Goal: Find specific page/section: Find specific page/section

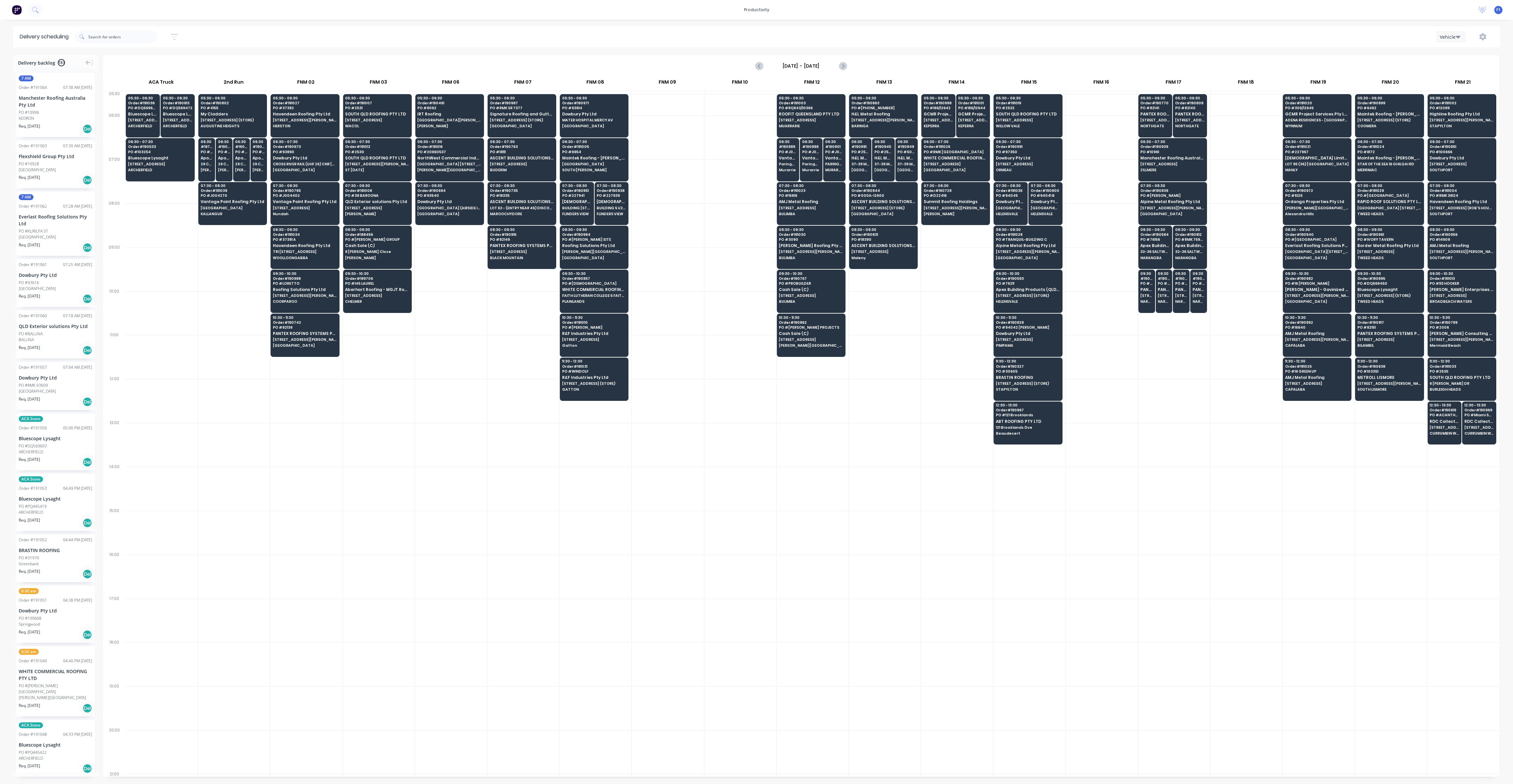
scroll to position [0, 0]
click at [604, 202] on span "[DEMOGRAPHIC_DATA] Limited T/as Joii Roofing" at bounding box center [611, 201] width 30 height 4
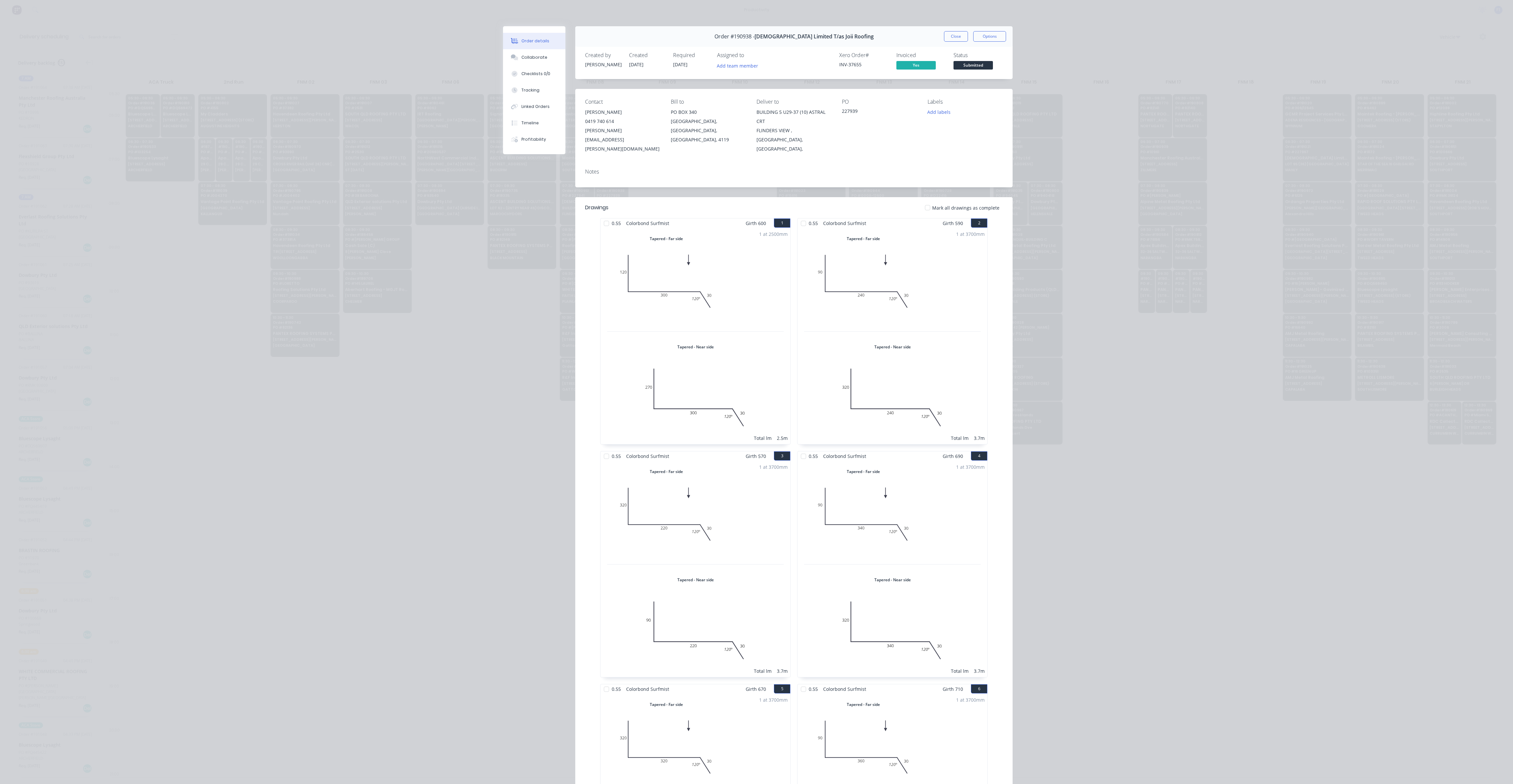
drag, startPoint x: 947, startPoint y: 35, endPoint x: 987, endPoint y: 35, distance: 40.0
click at [947, 35] on button "Close" at bounding box center [956, 36] width 24 height 10
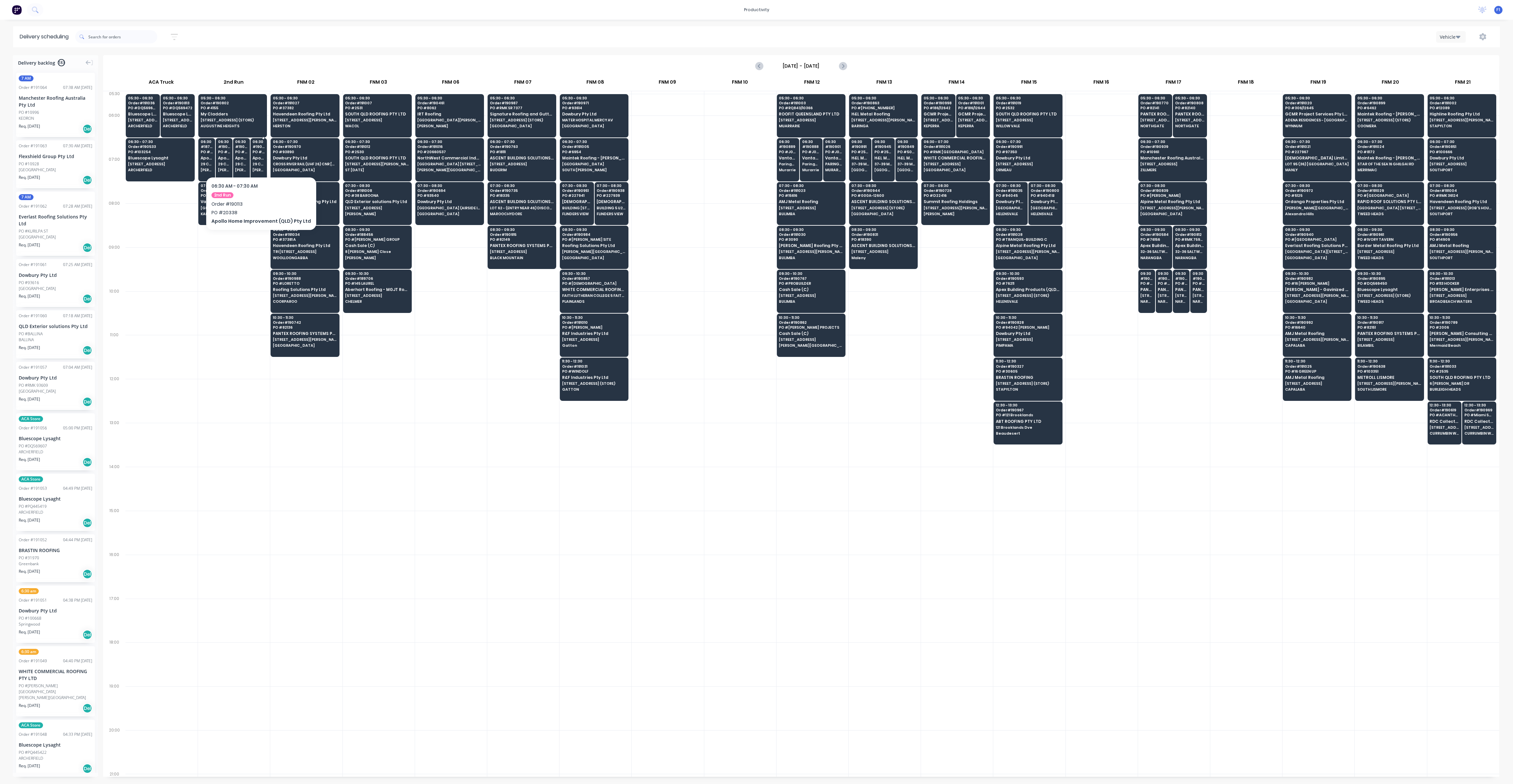
click at [253, 152] on span "PO # 20338" at bounding box center [258, 152] width 12 height 4
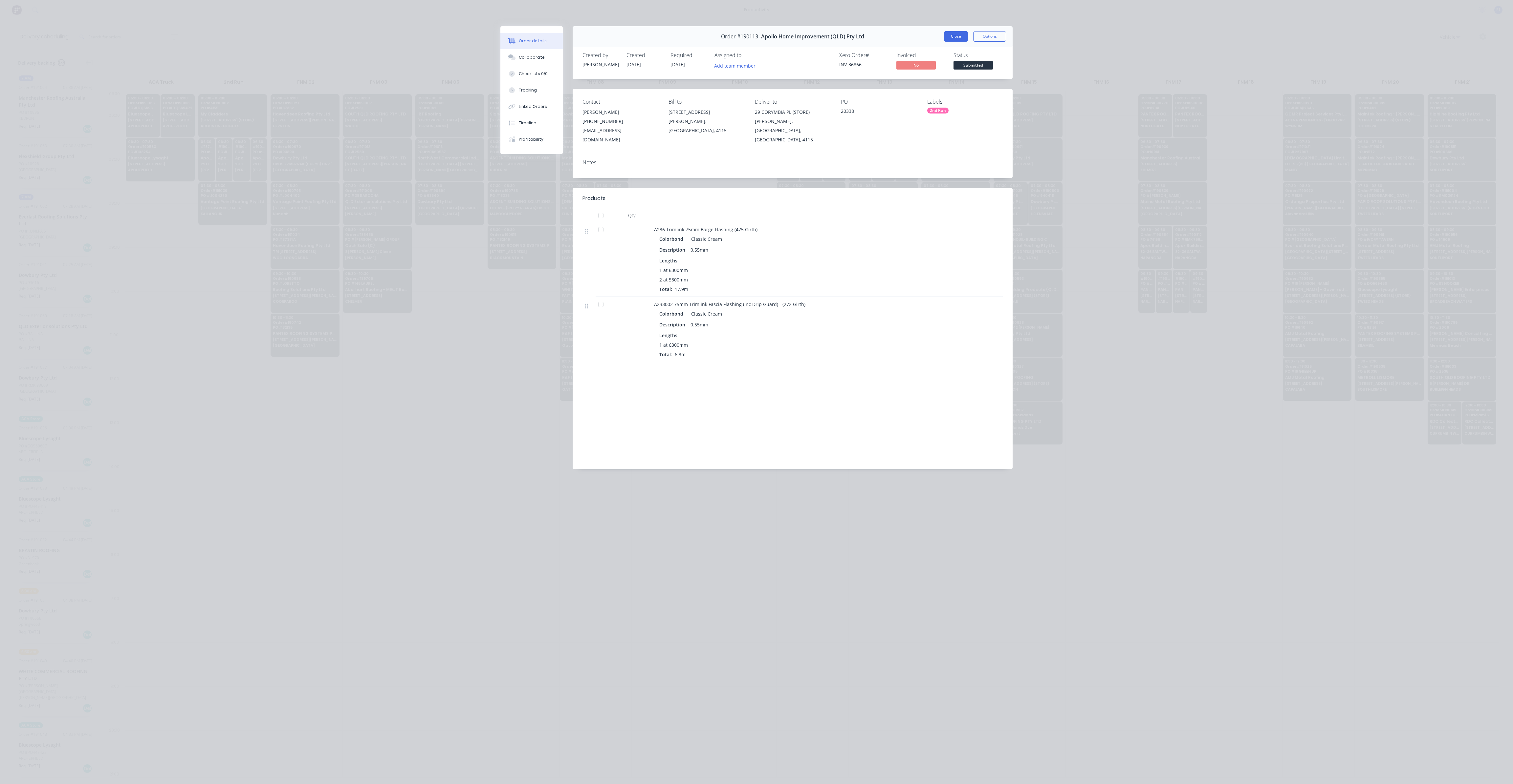
click at [953, 39] on button "Close" at bounding box center [956, 36] width 24 height 10
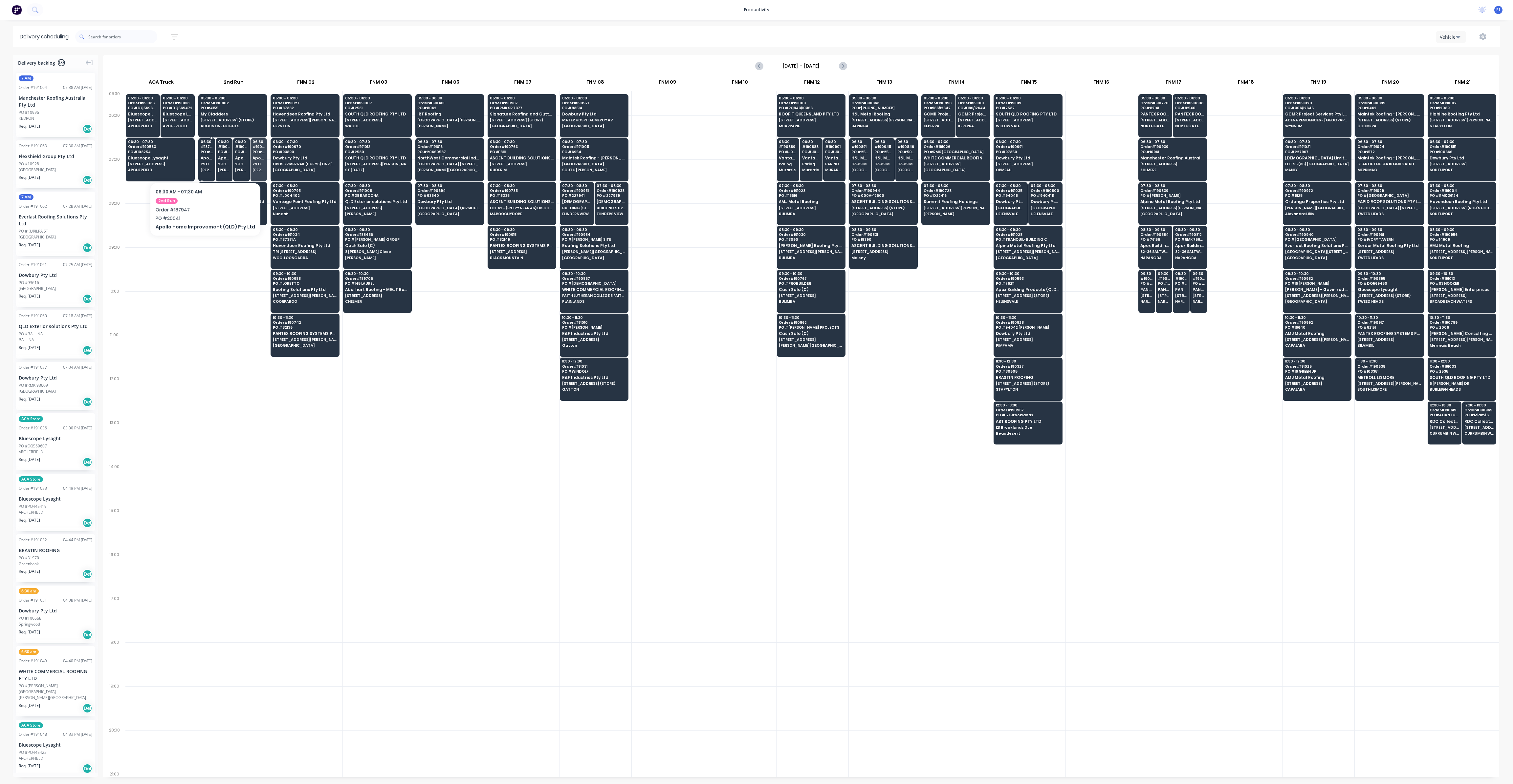
click at [202, 163] on span "29 CORYMBIA PL (STORE)" at bounding box center [206, 164] width 12 height 4
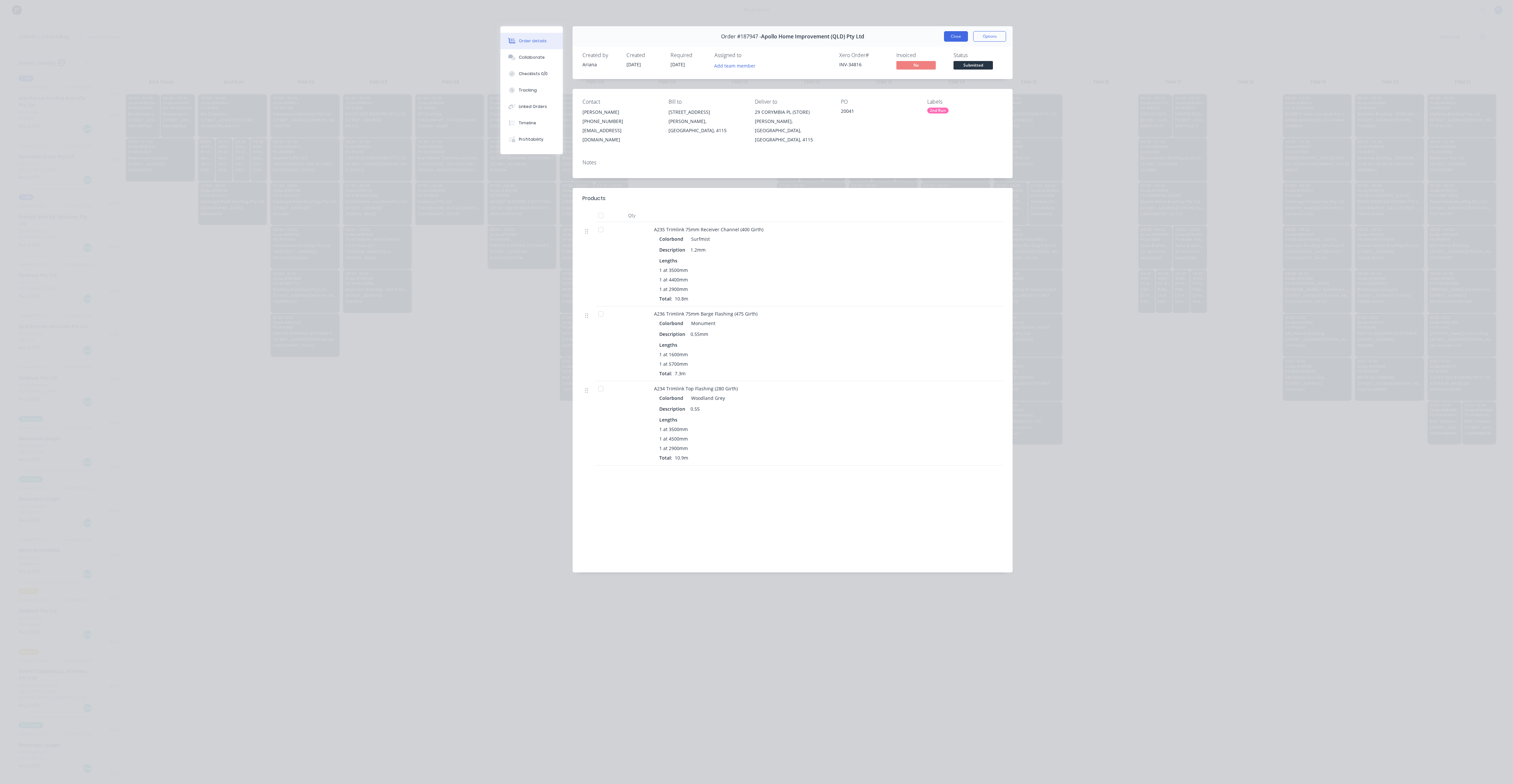
click at [950, 36] on button "Close" at bounding box center [956, 36] width 24 height 10
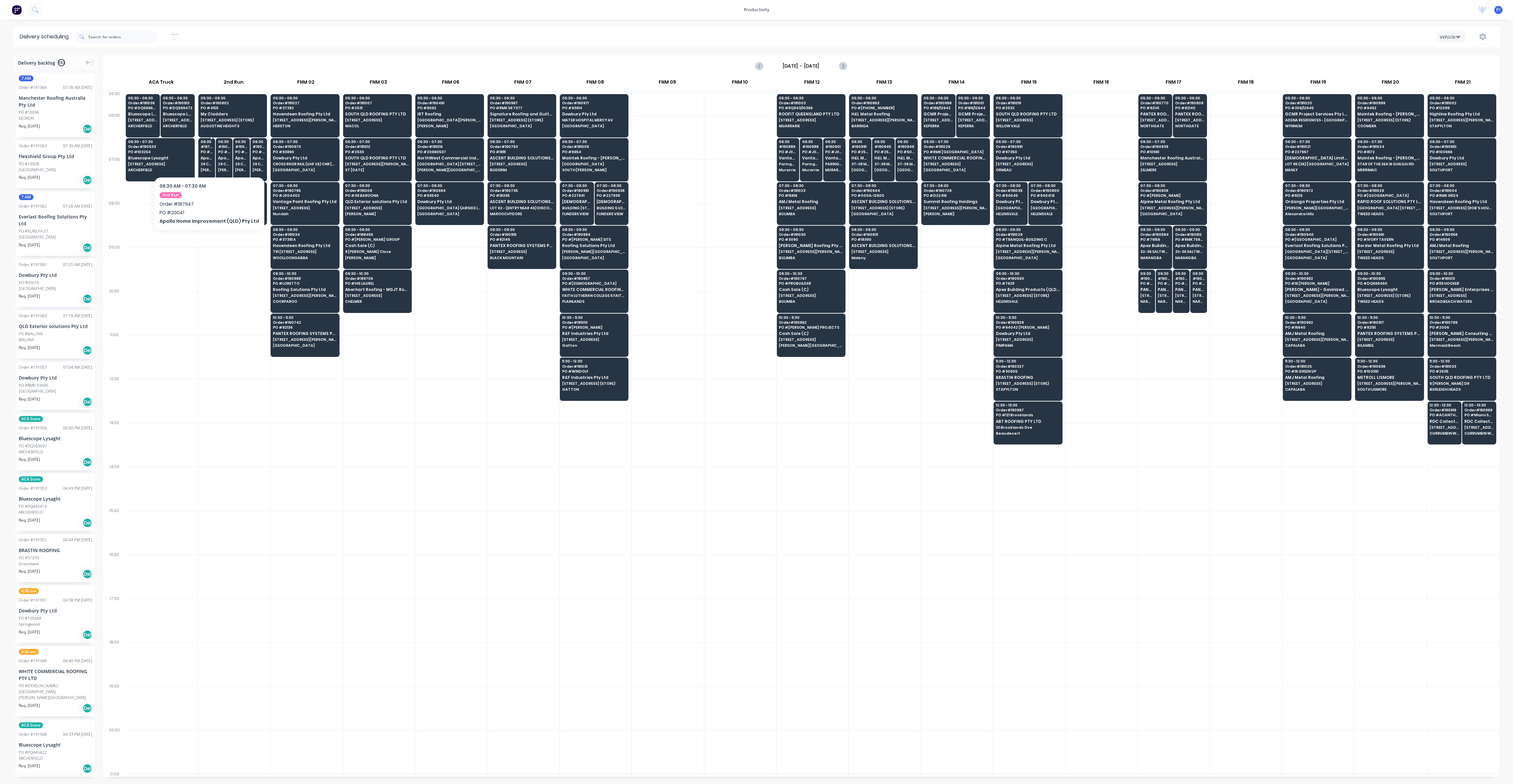
click at [210, 162] on span "29 CORYMBIA PL (STORE)" at bounding box center [206, 164] width 12 height 4
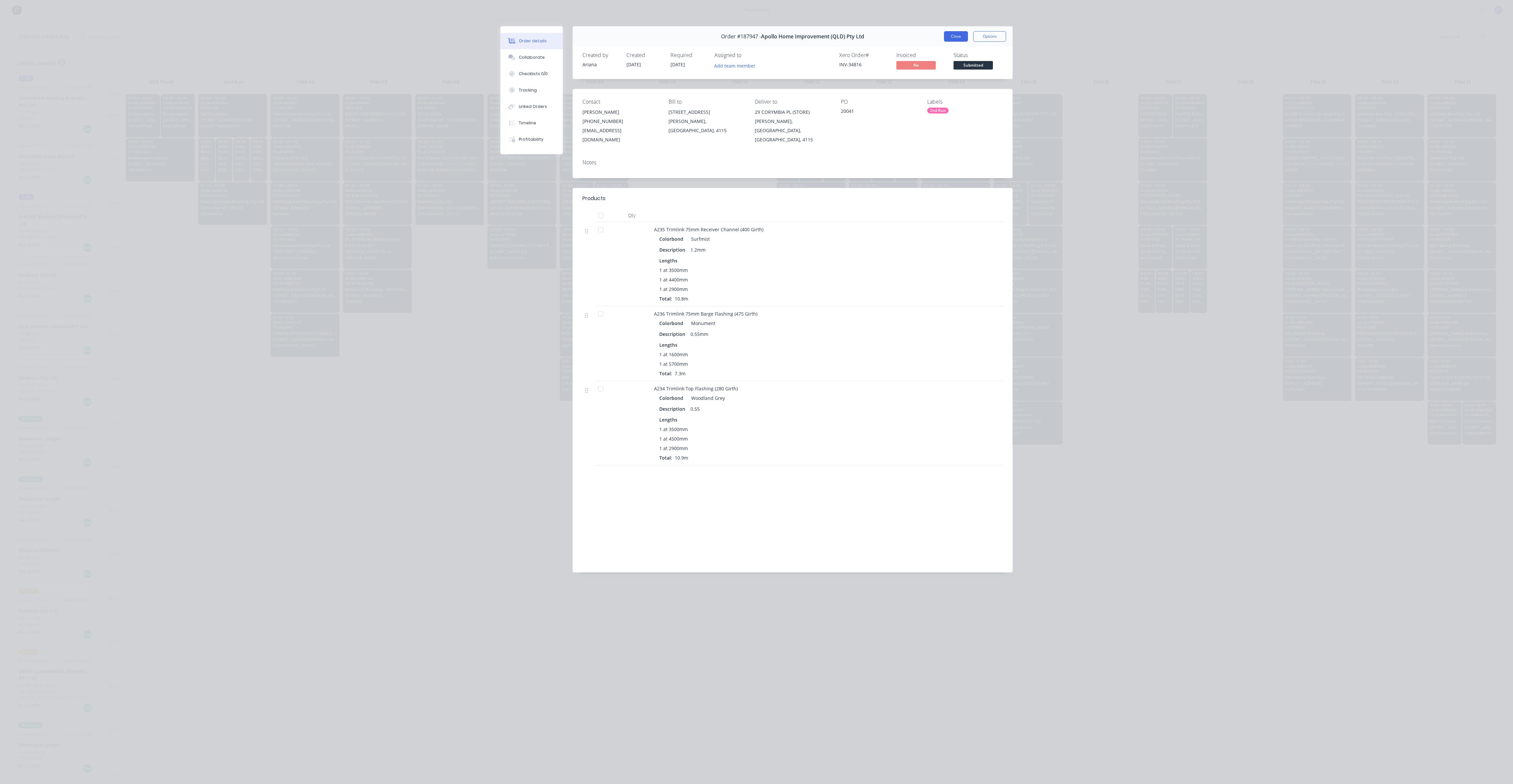
click at [953, 36] on button "Close" at bounding box center [956, 36] width 24 height 10
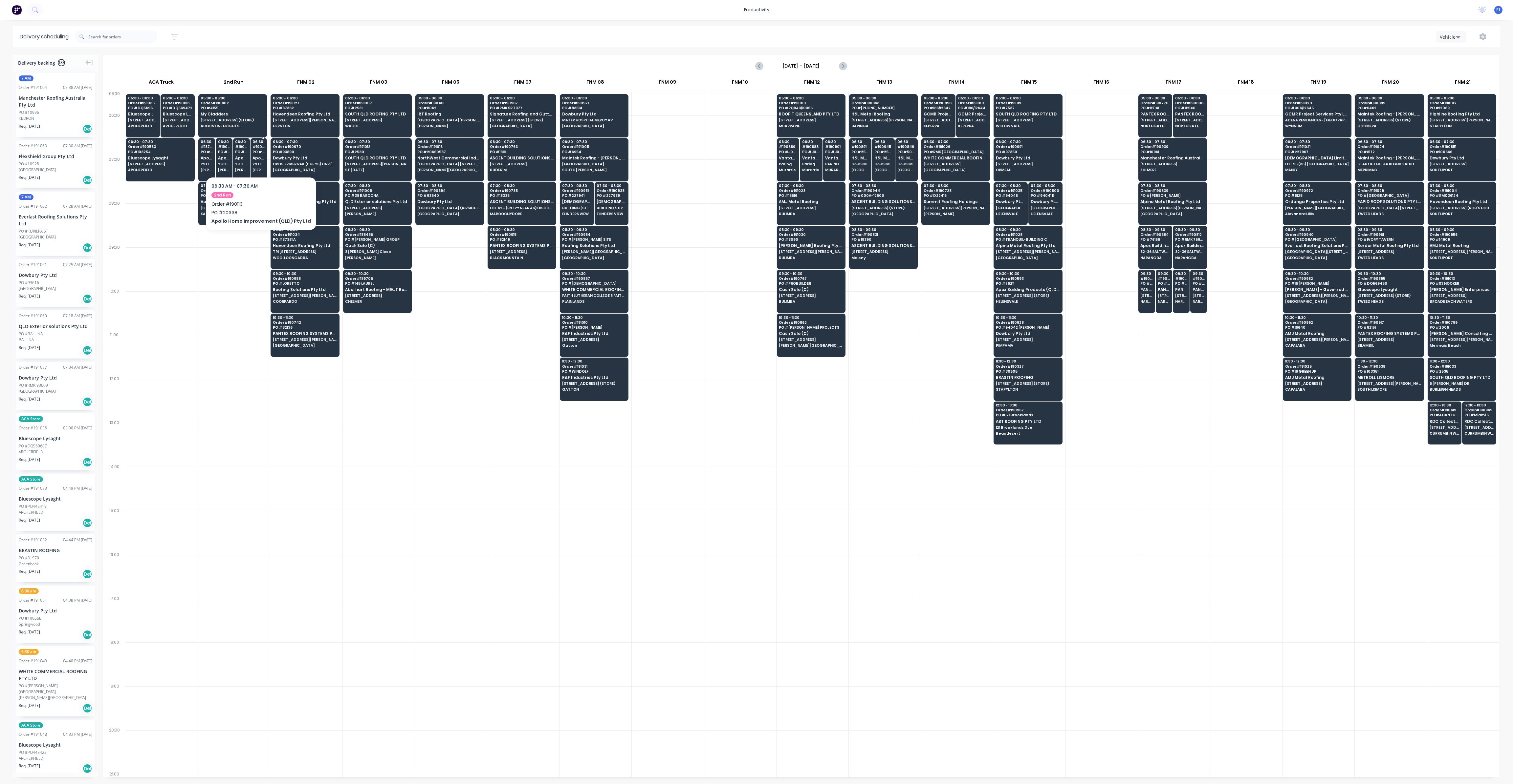
click at [258, 162] on span "29 CORYMBIA PL (STORE)" at bounding box center [258, 164] width 12 height 4
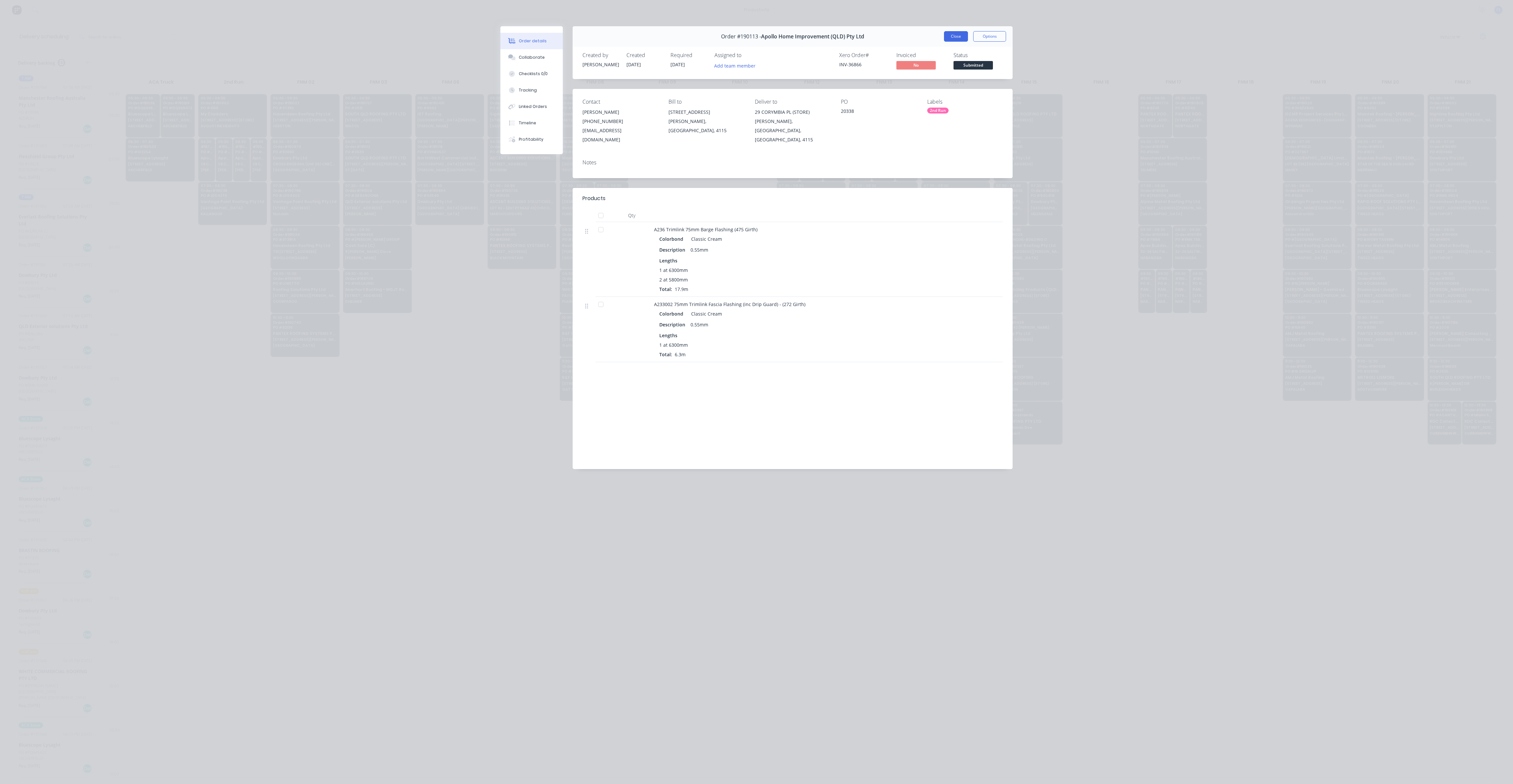
click at [950, 39] on button "Close" at bounding box center [956, 36] width 24 height 10
